Goal: Navigation & Orientation: Find specific page/section

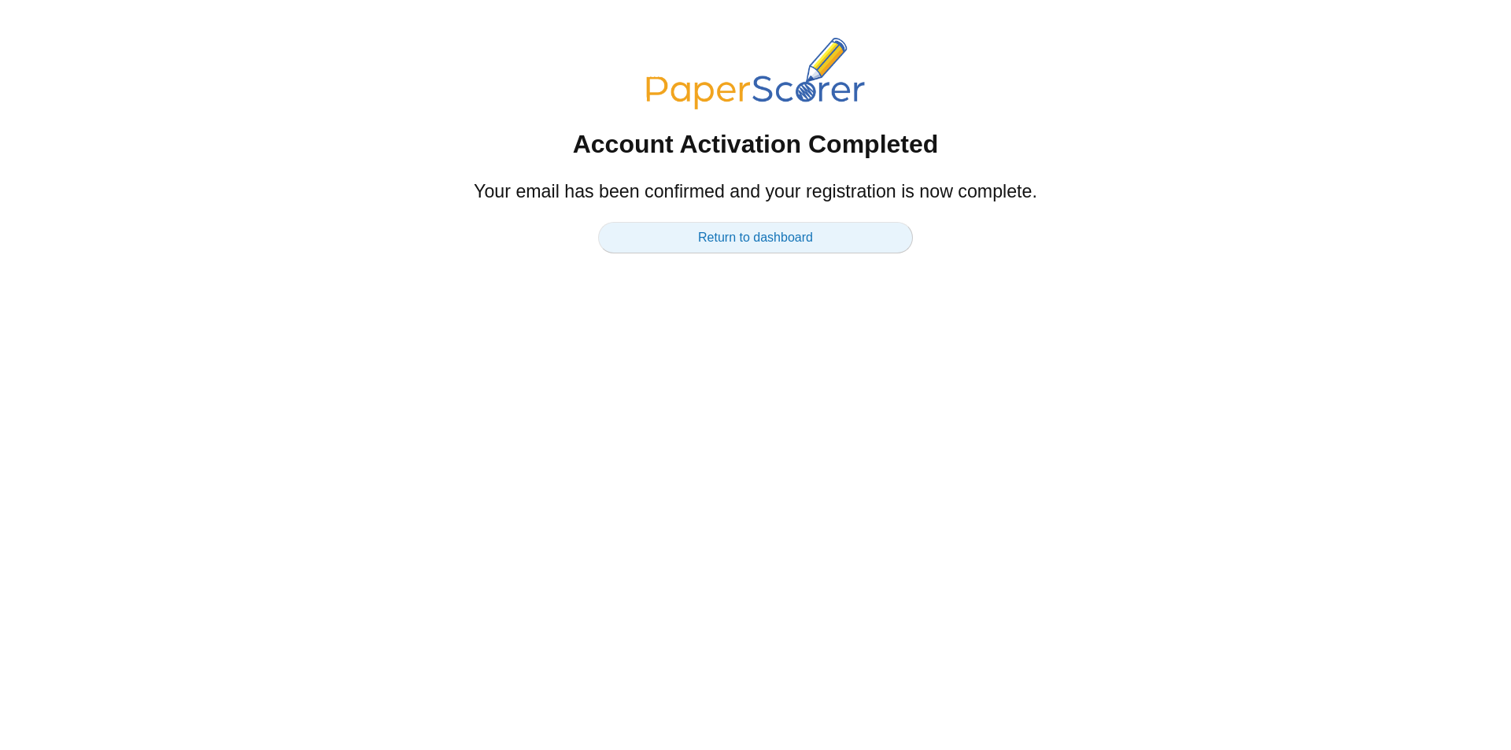
click at [739, 240] on link "Return to dashboard" at bounding box center [755, 237] width 315 height 31
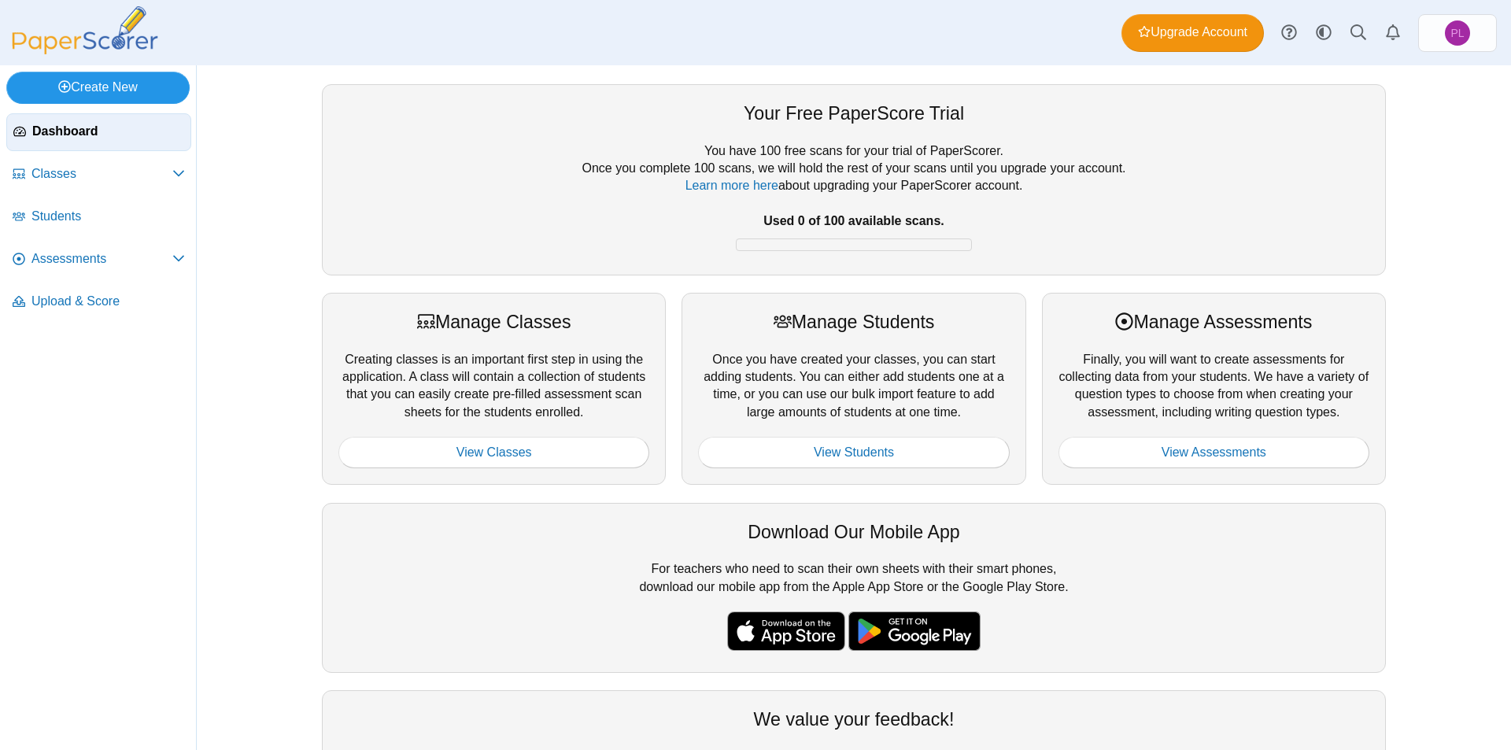
click at [138, 87] on link "Create New" at bounding box center [97, 87] width 183 height 31
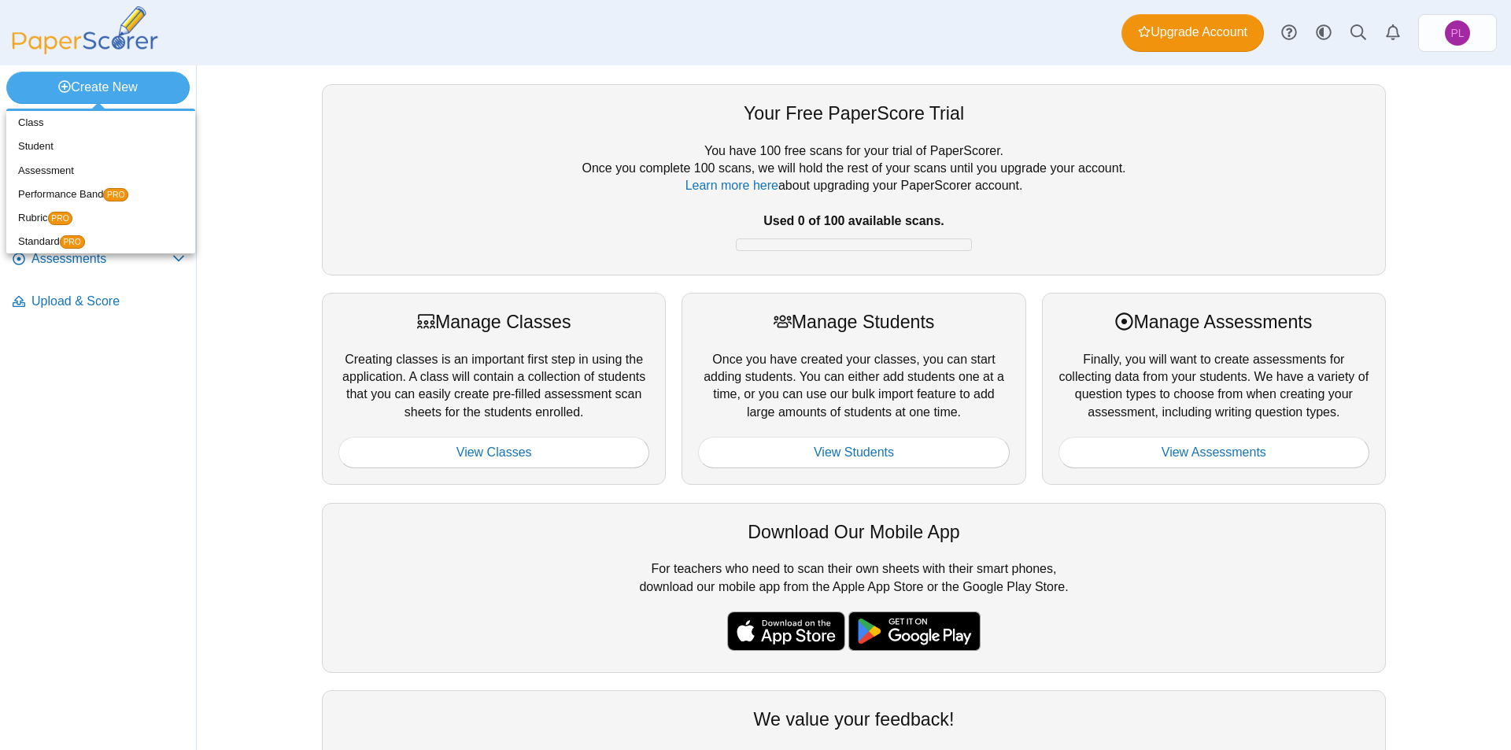
click at [264, 169] on div "Your Free PaperScore Trial You have 100 free scans for your trial of PaperScore…" at bounding box center [854, 407] width 1181 height 685
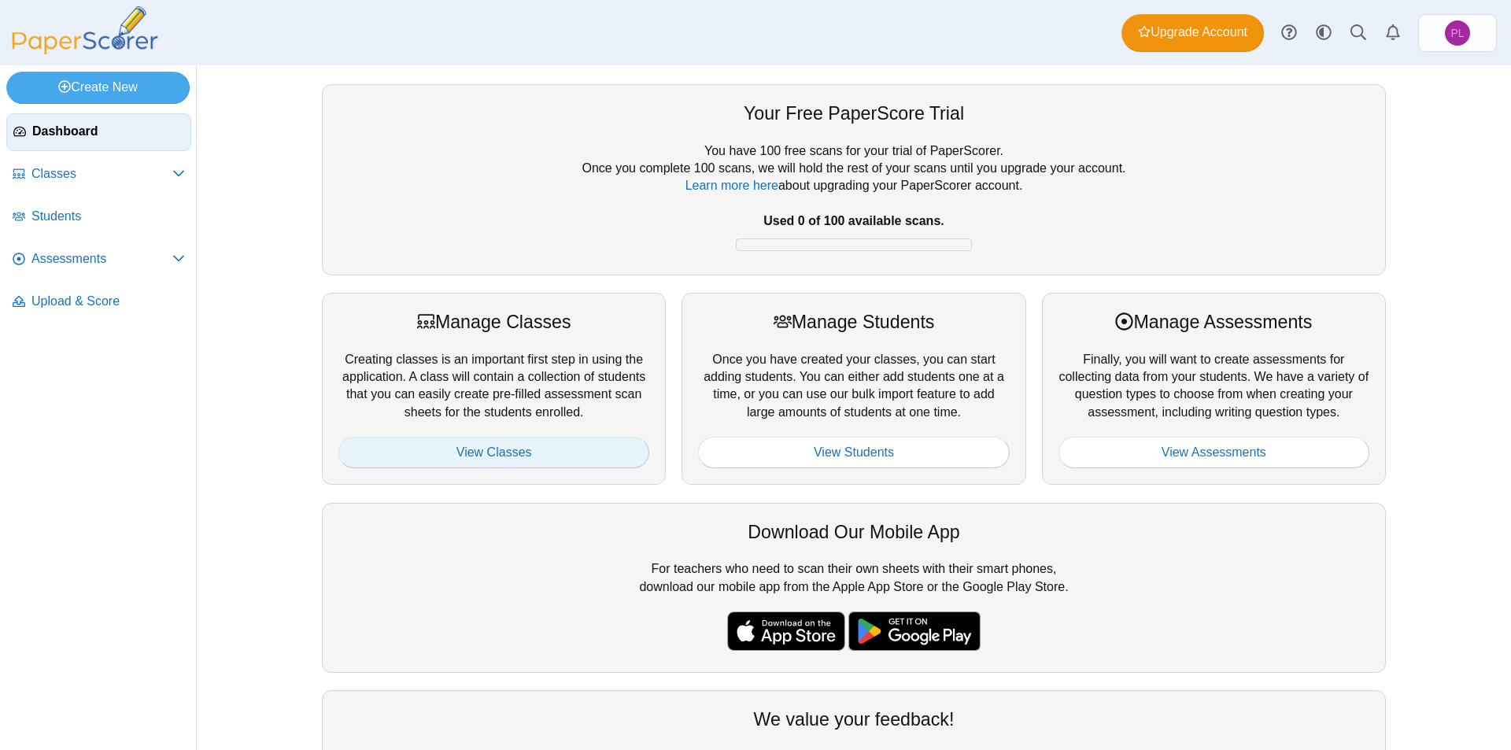
click at [515, 458] on link "View Classes" at bounding box center [493, 452] width 311 height 31
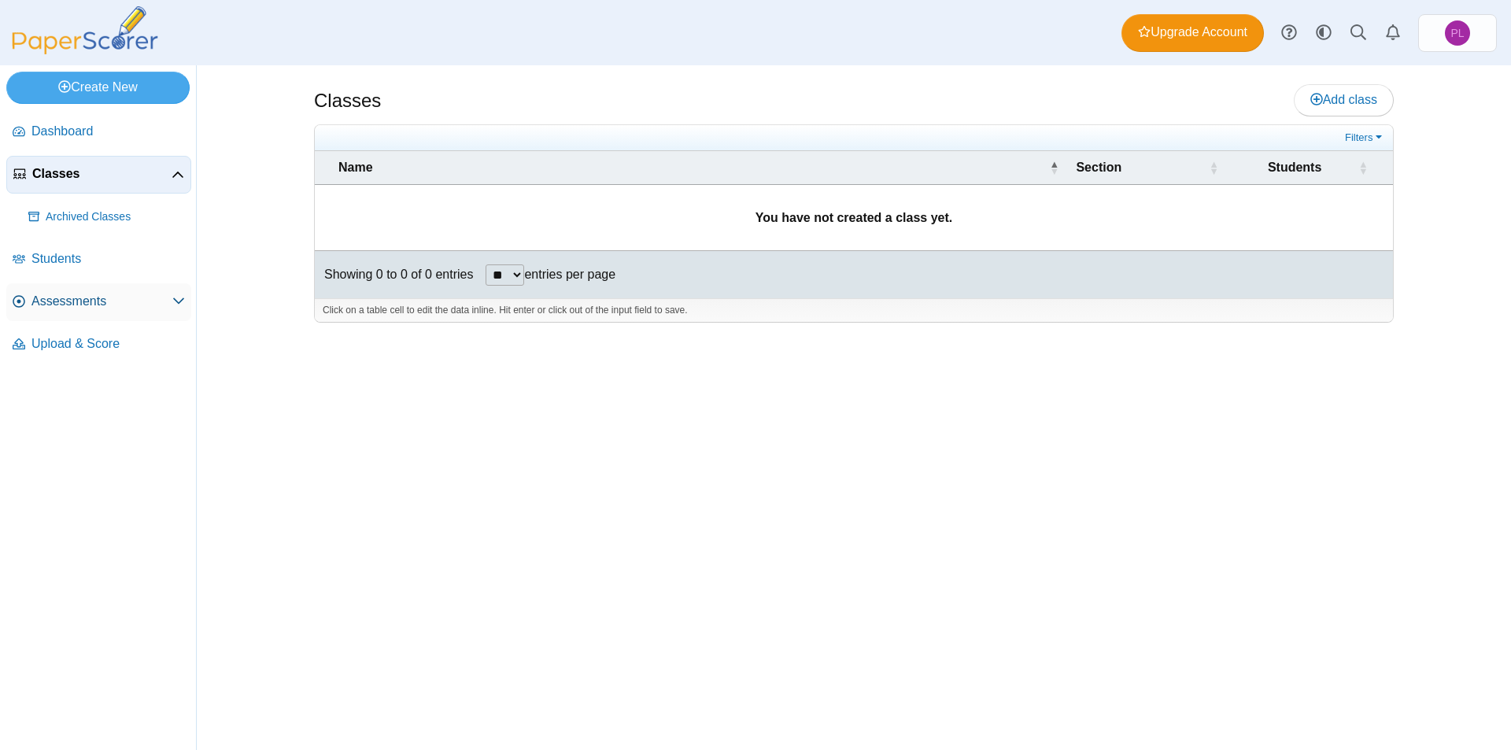
click at [157, 307] on span "Assessments" at bounding box center [101, 301] width 141 height 17
